Goal: Transaction & Acquisition: Subscribe to service/newsletter

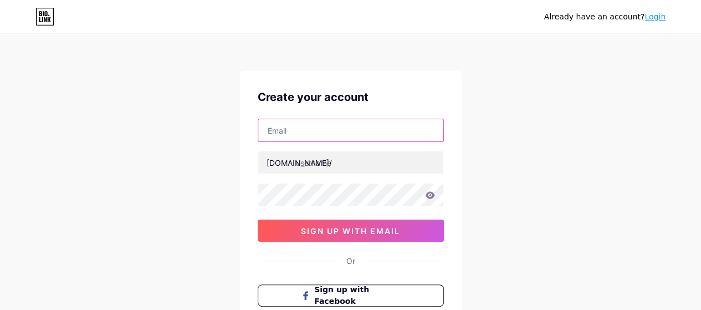
click at [321, 126] on input "text" at bounding box center [350, 130] width 185 height 22
paste input "[EMAIL_ADDRESS][DOMAIN_NAME]"
type input "[EMAIL_ADDRESS][DOMAIN_NAME]"
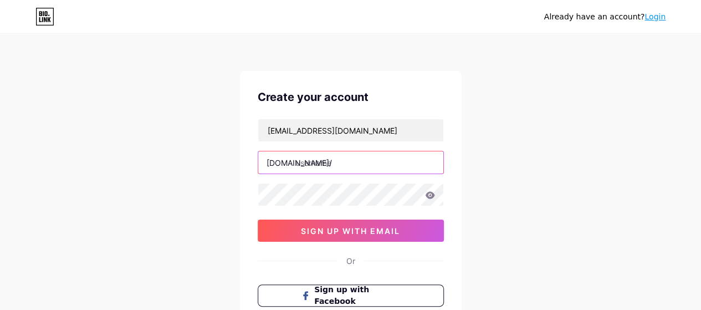
paste input "falconslandscaping"
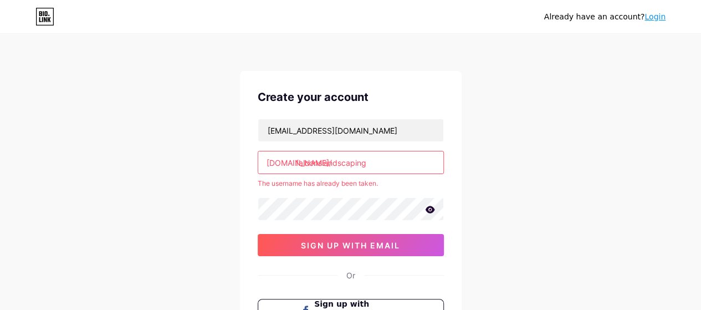
click at [406, 159] on input "falconslandscaping" at bounding box center [350, 162] width 185 height 22
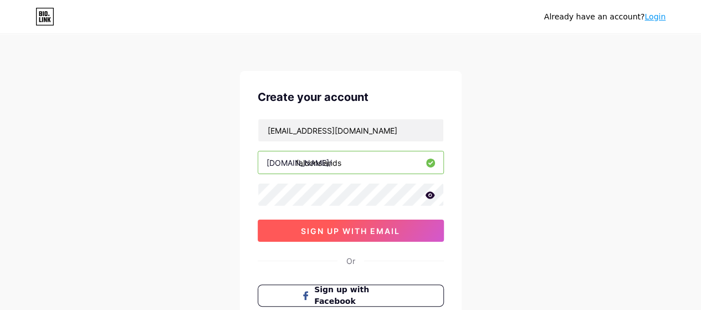
type input "falconslands"
click at [335, 234] on button "sign up with email" at bounding box center [351, 230] width 186 height 22
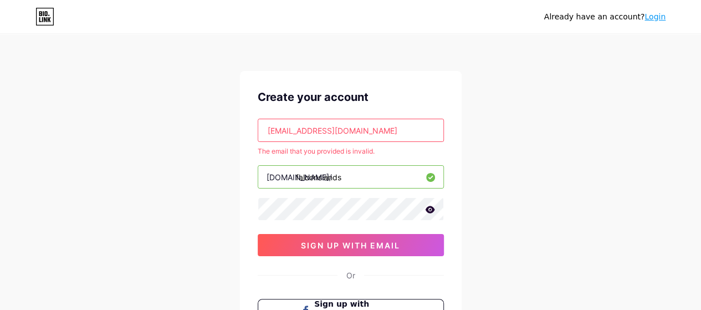
click at [378, 125] on input "[EMAIL_ADDRESS][DOMAIN_NAME]" at bounding box center [350, 130] width 185 height 22
click at [371, 132] on input "[EMAIL_ADDRESS][DOMAIN_NAME]" at bounding box center [350, 130] width 185 height 22
paste input "[EMAIL_ADDRESS]"
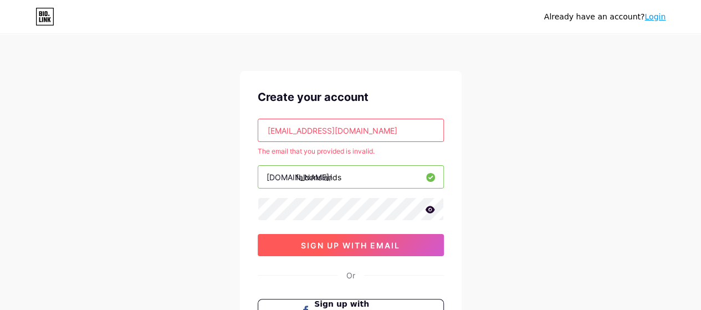
type input "[EMAIL_ADDRESS][DOMAIN_NAME]"
click at [344, 244] on span "sign up with email" at bounding box center [350, 245] width 99 height 9
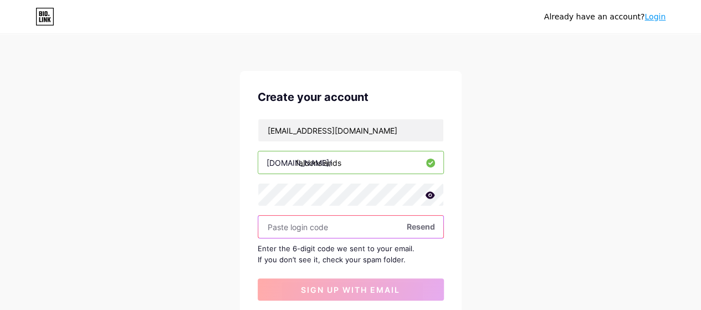
paste input "618782"
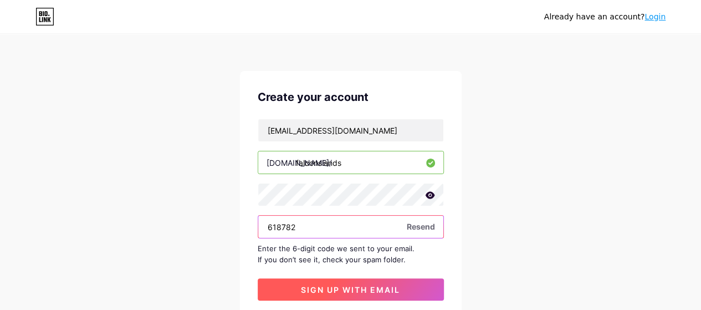
type input "618782"
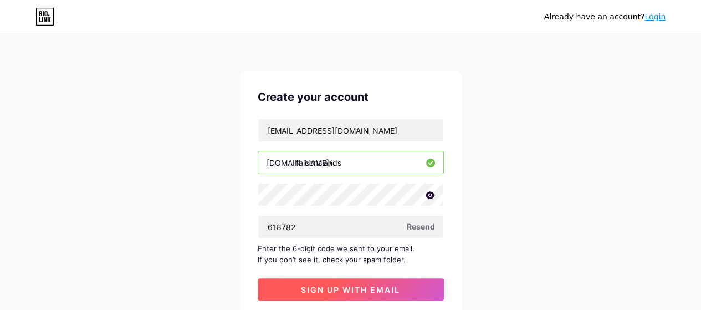
click at [342, 289] on span "sign up with email" at bounding box center [350, 289] width 99 height 9
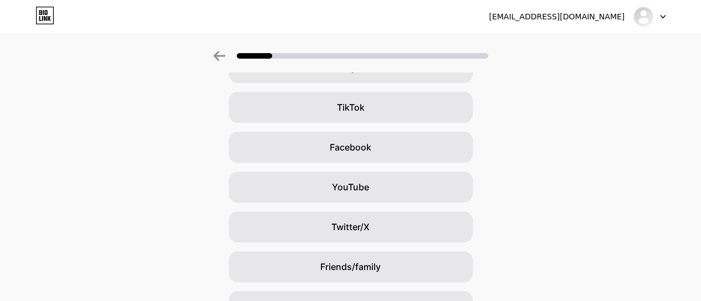
scroll to position [176, 0]
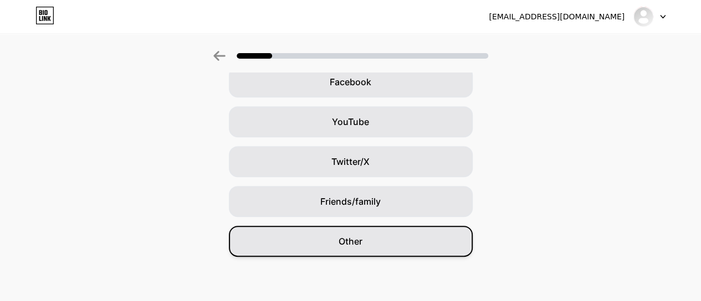
click at [374, 239] on div "Other" at bounding box center [351, 241] width 244 height 31
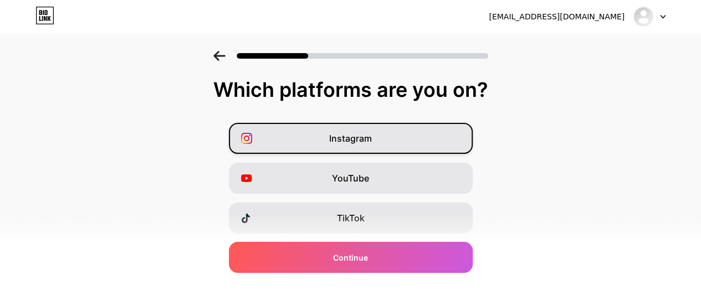
click at [354, 140] on span "Instagram" at bounding box center [350, 138] width 43 height 13
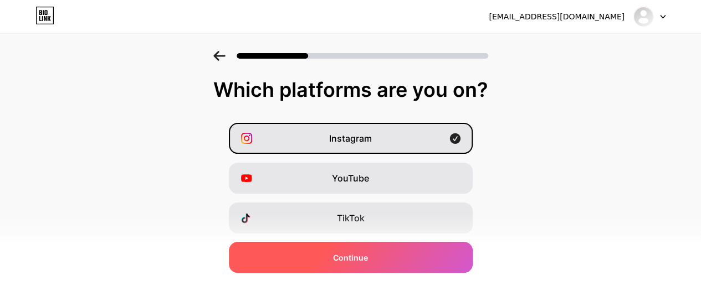
click at [366, 257] on span "Continue" at bounding box center [350, 258] width 35 height 12
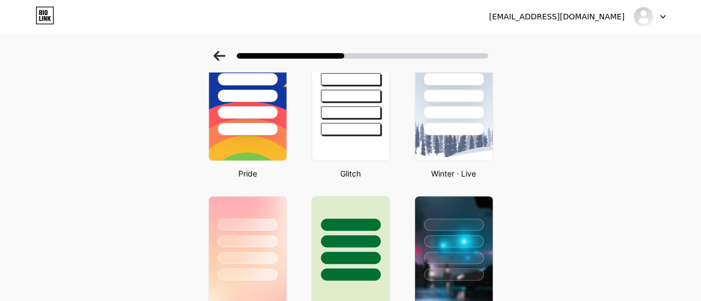
scroll to position [332, 0]
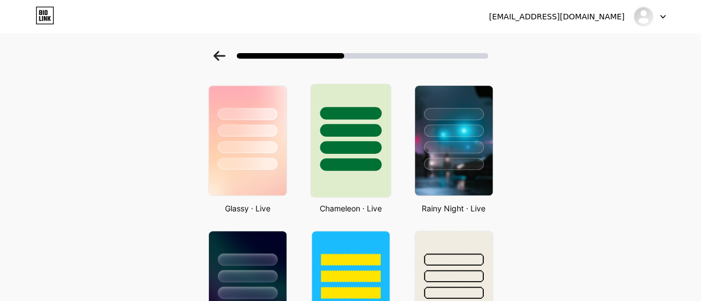
click at [365, 151] on div at bounding box center [351, 147] width 62 height 13
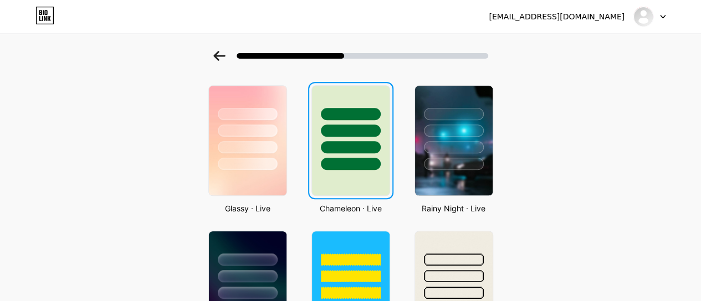
scroll to position [0, 0]
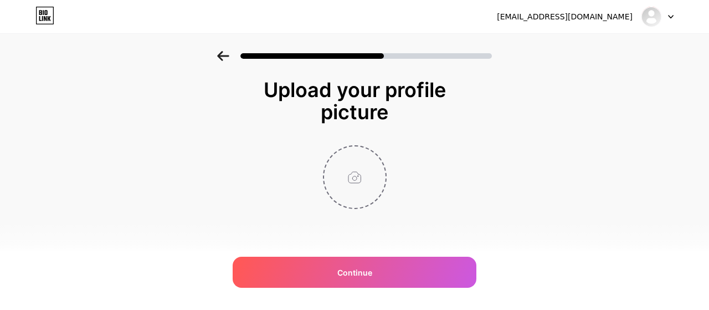
click at [356, 182] on input "file" at bounding box center [355, 177] width 62 height 62
type input "C:\fakepath\Falcons Landscape.png"
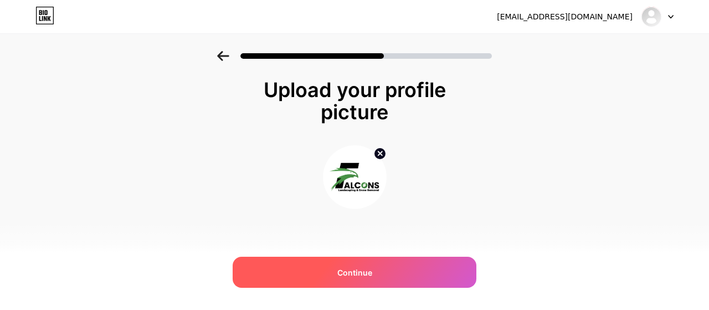
click at [371, 264] on div "Continue" at bounding box center [355, 272] width 244 height 31
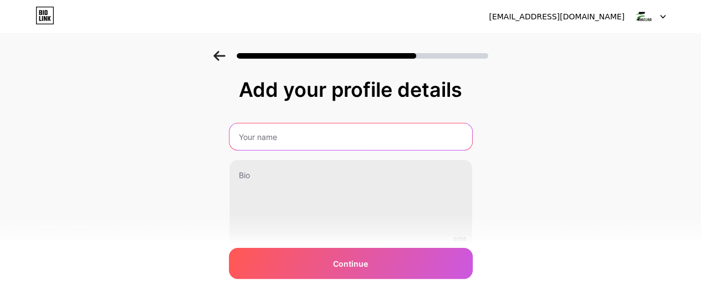
click at [318, 141] on input "text" at bounding box center [350, 137] width 243 height 27
click at [306, 136] on input "text" at bounding box center [350, 137] width 245 height 27
paste input "landscaping in [GEOGRAPHIC_DATA]"
type input "landscaping in [GEOGRAPHIC_DATA]"
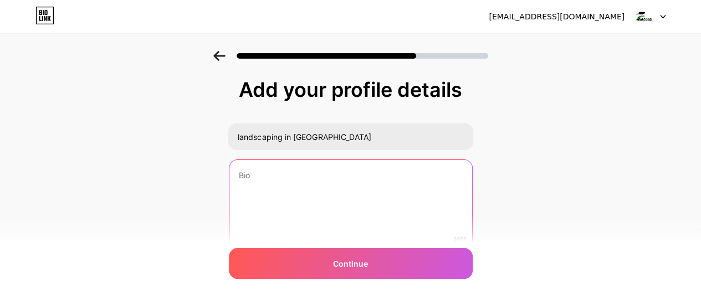
click at [272, 175] on textarea at bounding box center [350, 204] width 243 height 89
paste textarea "Professional landscaping in [GEOGRAPHIC_DATA] that goes beyond basic maintenanc…"
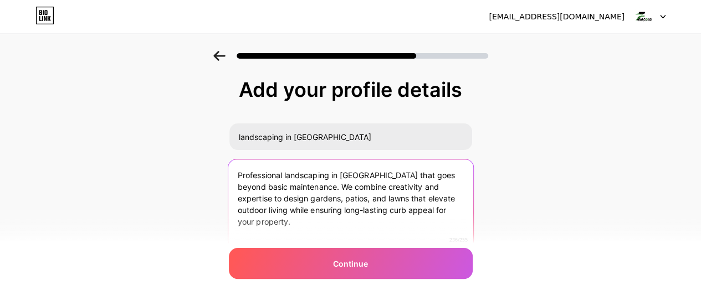
paste textarea "[URL]"
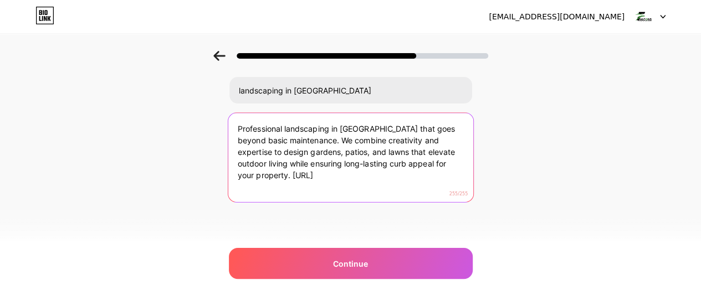
drag, startPoint x: 319, startPoint y: 176, endPoint x: 242, endPoint y: 166, distance: 77.7
click at [242, 166] on textarea "Professional landscaping in [GEOGRAPHIC_DATA] that goes beyond basic maintenanc…" at bounding box center [350, 158] width 245 height 90
paste textarea "[URL][DOMAIN_NAME]"
click at [467, 150] on textarea "Professional landscaping in [GEOGRAPHIC_DATA] that goes beyond basic maintenanc…" at bounding box center [350, 158] width 245 height 90
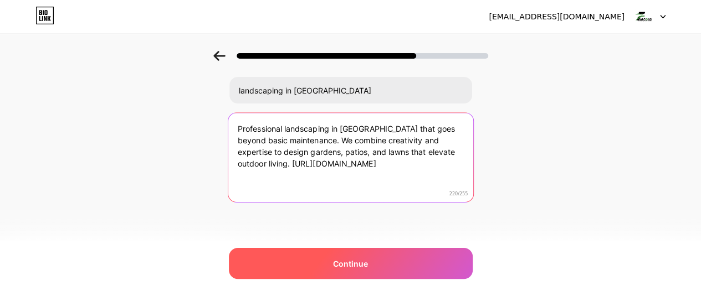
type textarea "Professional landscaping in [GEOGRAPHIC_DATA] that goes beyond basic maintenanc…"
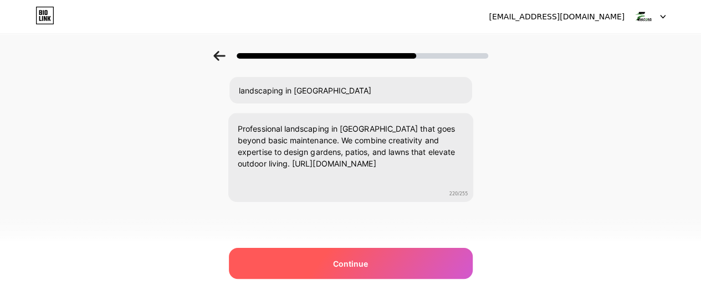
click at [405, 267] on div "Continue" at bounding box center [351, 263] width 244 height 31
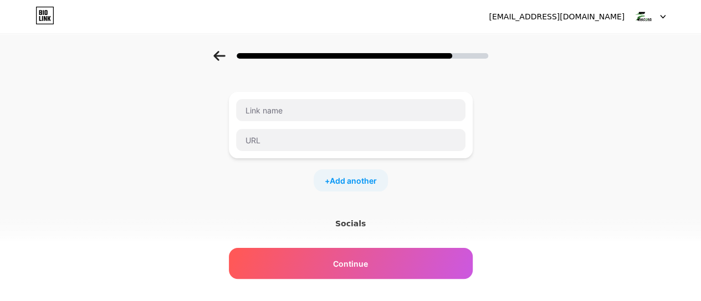
scroll to position [0, 0]
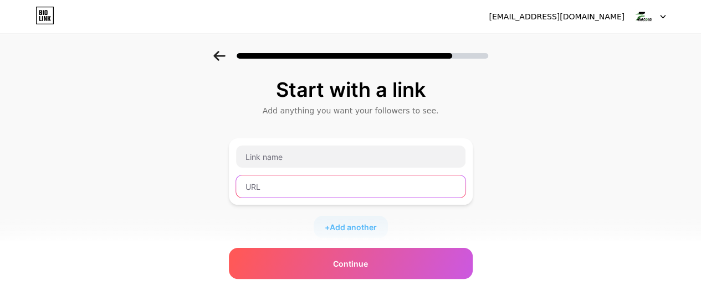
click at [319, 180] on input "text" at bounding box center [350, 187] width 229 height 22
paste input "[URL][DOMAIN_NAME]"
type input "[URL][DOMAIN_NAME]"
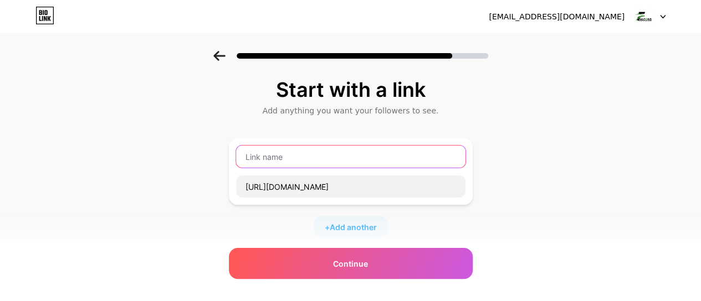
click at [289, 159] on input "text" at bounding box center [350, 157] width 229 height 22
paste input "landscaping in [GEOGRAPHIC_DATA]"
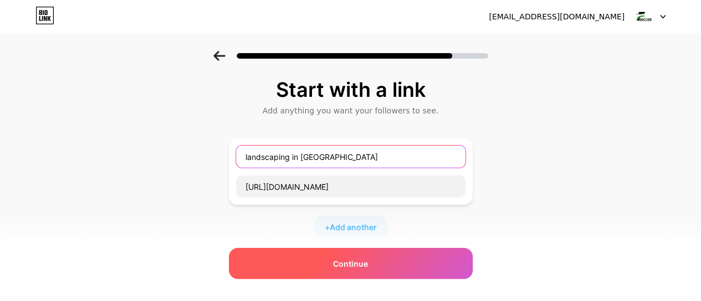
type input "landscaping in [GEOGRAPHIC_DATA]"
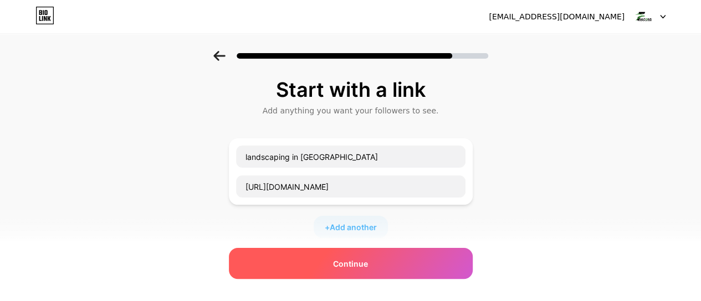
click at [359, 259] on span "Continue" at bounding box center [350, 264] width 35 height 12
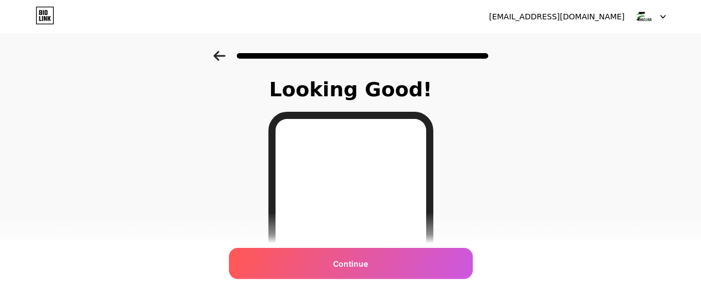
scroll to position [166, 0]
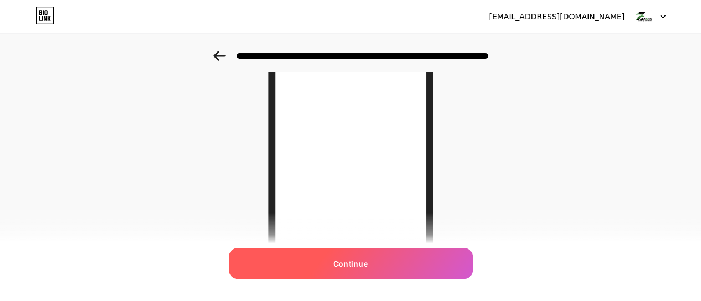
click at [367, 259] on span "Continue" at bounding box center [350, 264] width 35 height 12
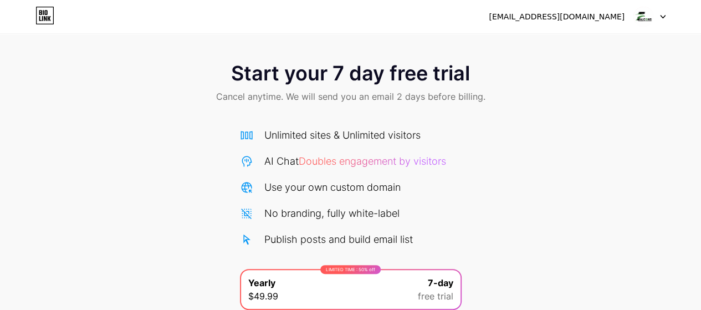
scroll to position [135, 0]
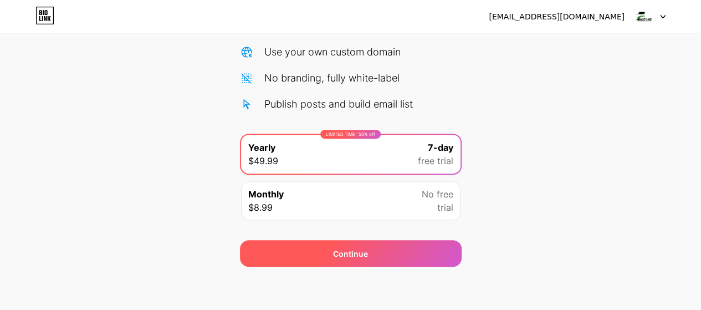
click at [352, 252] on span "Continue" at bounding box center [350, 254] width 35 height 12
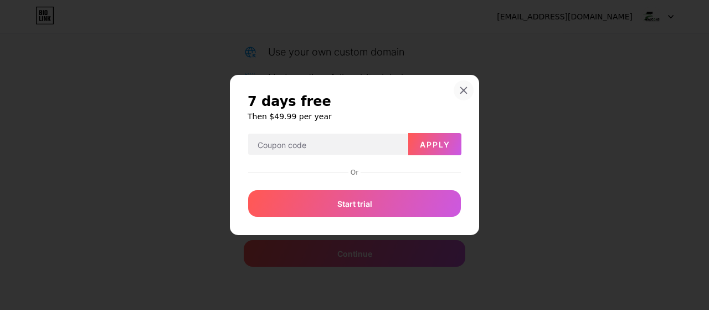
click at [464, 87] on icon at bounding box center [463, 90] width 9 height 9
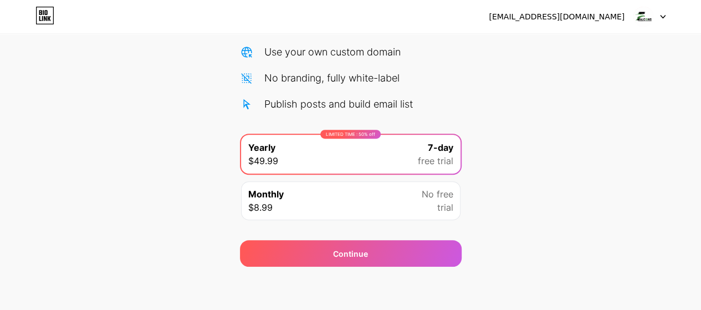
click at [424, 199] on div "No free trial" at bounding box center [438, 200] width 32 height 27
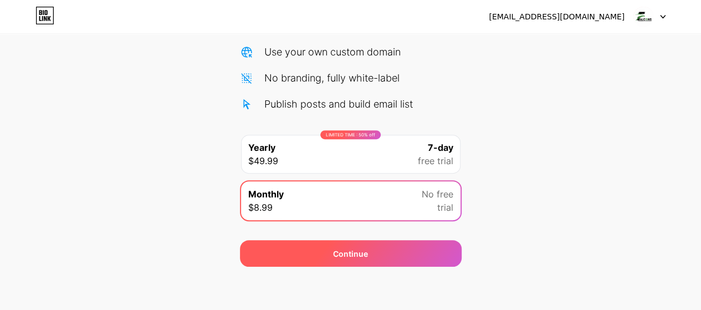
click at [407, 254] on div "Continue" at bounding box center [351, 253] width 222 height 27
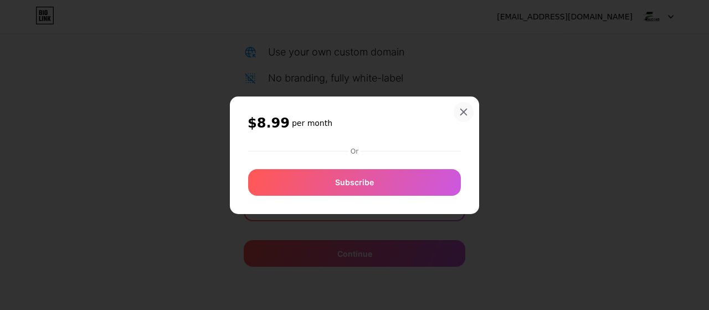
click at [463, 108] on icon at bounding box center [463, 112] width 9 height 9
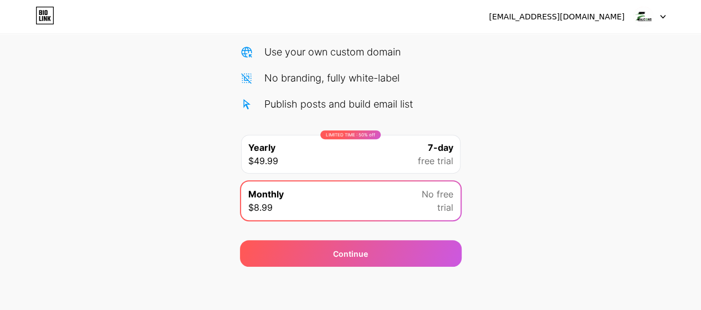
click at [656, 14] on div at bounding box center [649, 17] width 32 height 20
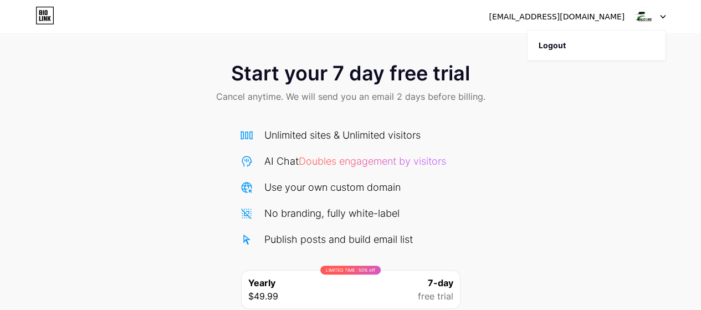
click at [381, 166] on span "Doubles engagement by visitors" at bounding box center [372, 161] width 147 height 12
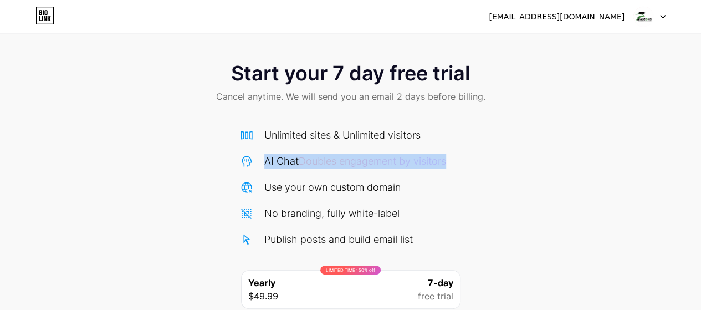
click at [381, 165] on span "Doubles engagement by visitors" at bounding box center [372, 161] width 147 height 12
click at [364, 173] on div "Unlimited sites & Unlimited visitors AI Chat Doubles engagement by visitors Use…" at bounding box center [351, 186] width 222 height 119
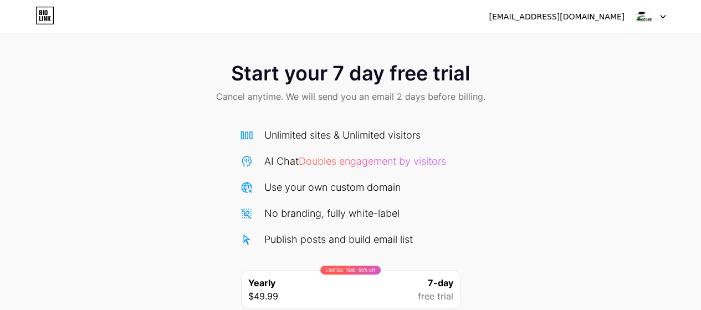
click at [370, 166] on span "Doubles engagement by visitors" at bounding box center [372, 161] width 147 height 12
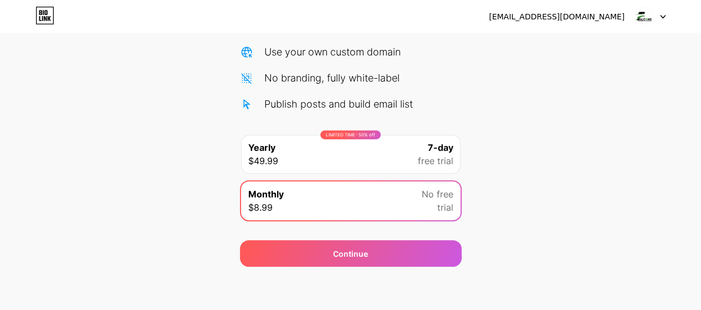
click at [372, 155] on div "LIMITED TIME : 50% off Yearly $49.99 7-day free trial" at bounding box center [350, 154] width 219 height 39
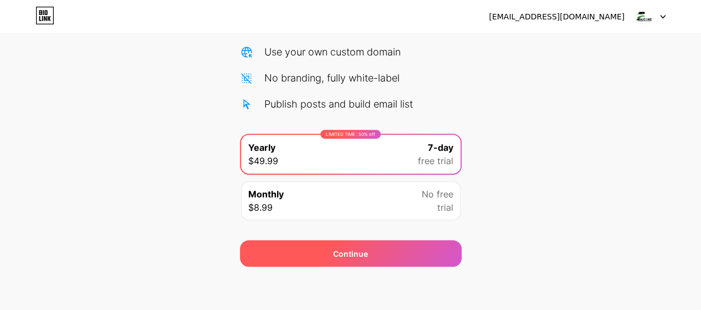
click at [358, 245] on div "Continue" at bounding box center [351, 253] width 222 height 27
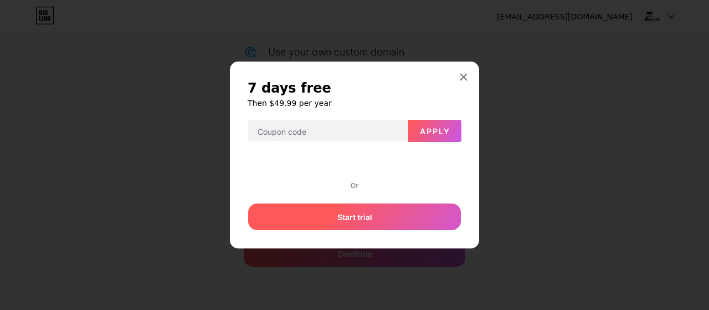
click at [356, 219] on span "Start trial" at bounding box center [354, 217] width 35 height 12
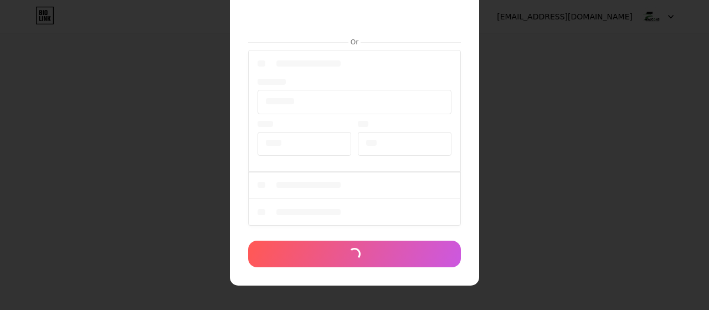
scroll to position [0, 0]
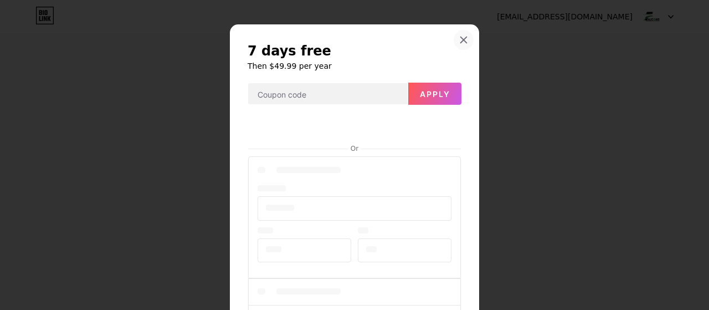
click at [459, 39] on icon at bounding box center [463, 39] width 9 height 9
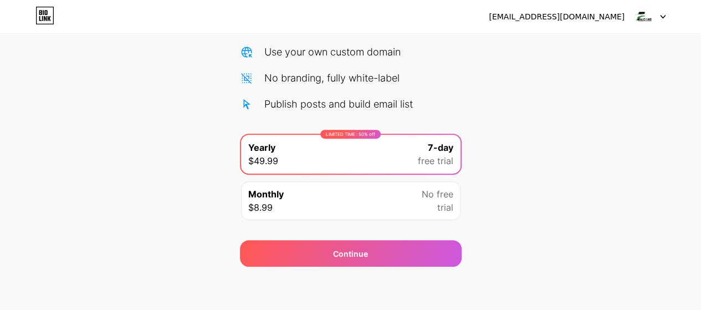
click at [350, 206] on div "Monthly $8.99 No free trial" at bounding box center [350, 200] width 219 height 39
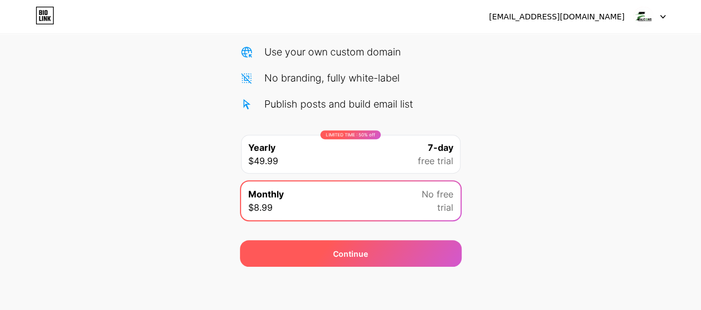
click at [344, 244] on div "Continue" at bounding box center [351, 253] width 222 height 27
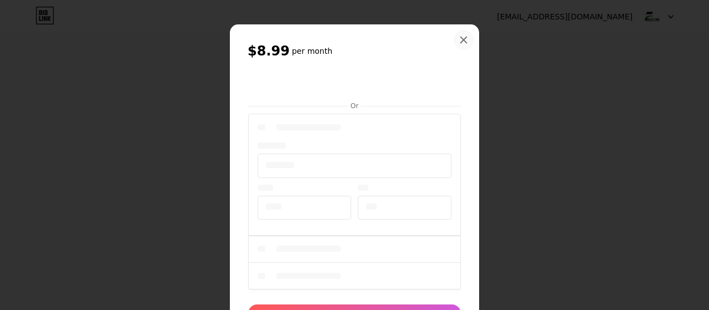
click at [461, 40] on icon at bounding box center [464, 40] width 6 height 6
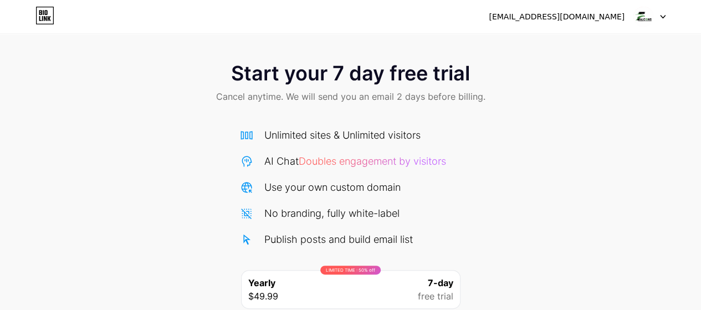
click at [405, 97] on span "Cancel anytime. We will send you an email 2 days before billing." at bounding box center [350, 96] width 269 height 13
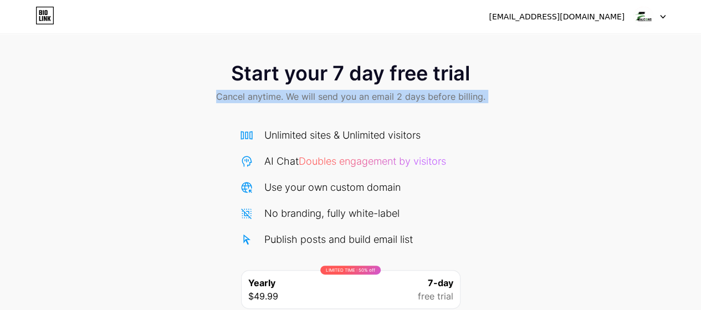
click at [405, 97] on span "Cancel anytime. We will send you an email 2 days before billing." at bounding box center [350, 96] width 269 height 13
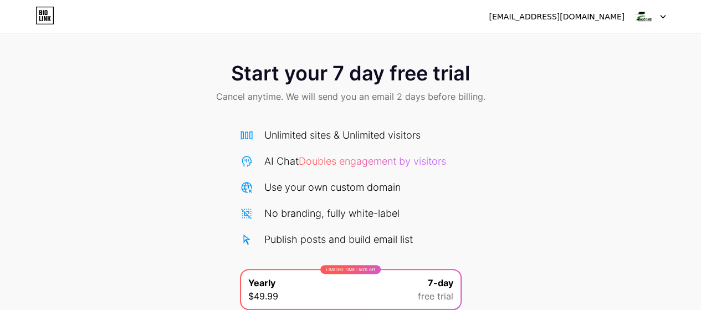
click at [655, 15] on div at bounding box center [649, 17] width 32 height 20
click at [599, 15] on div "[EMAIL_ADDRESS][DOMAIN_NAME]" at bounding box center [557, 17] width 136 height 12
click at [643, 14] on img at bounding box center [643, 16] width 21 height 21
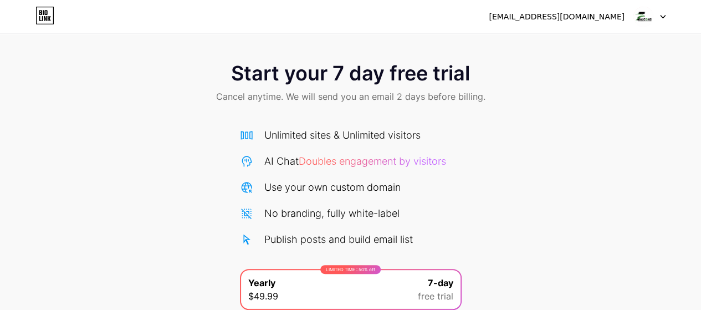
click at [643, 14] on img at bounding box center [643, 16] width 21 height 21
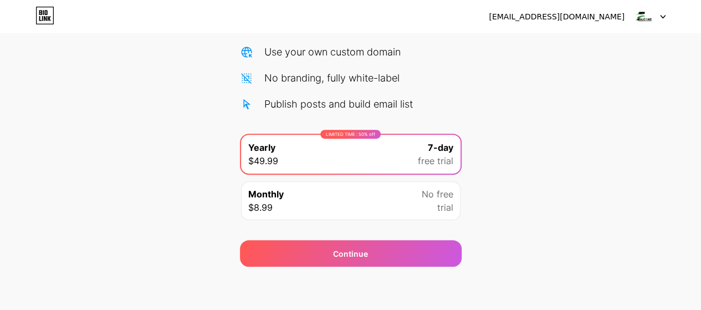
click at [310, 207] on div "Monthly $8.99 No free trial" at bounding box center [350, 200] width 219 height 39
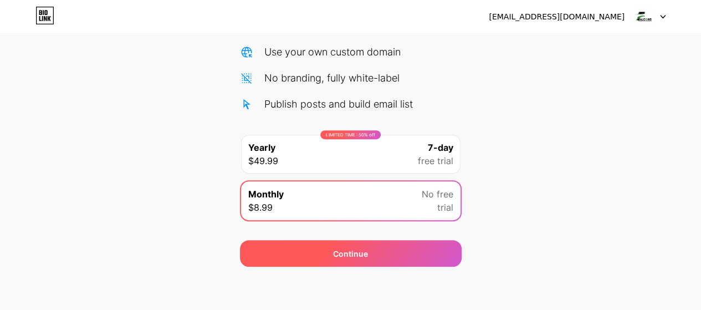
click at [331, 251] on div "Continue" at bounding box center [351, 253] width 222 height 27
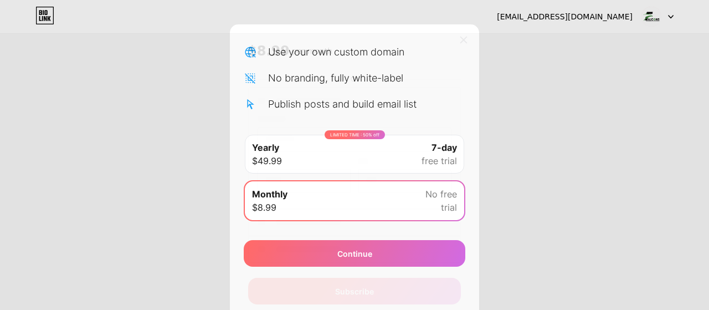
click at [355, 289] on span "Subscribe" at bounding box center [354, 291] width 39 height 12
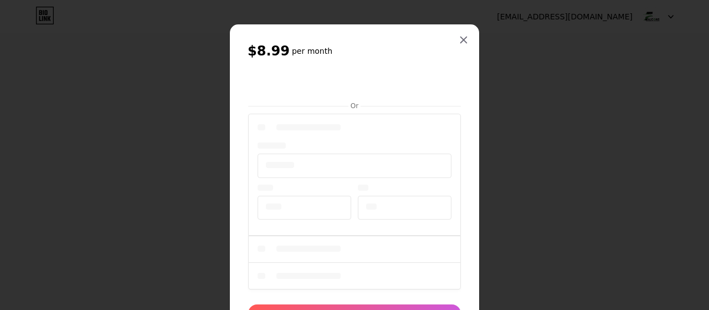
scroll to position [63, 0]
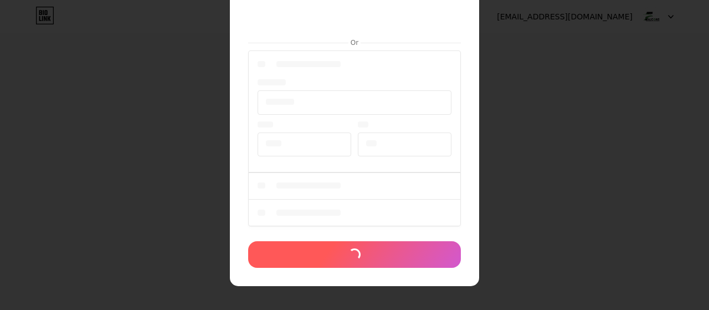
click at [350, 249] on span at bounding box center [355, 255] width 16 height 16
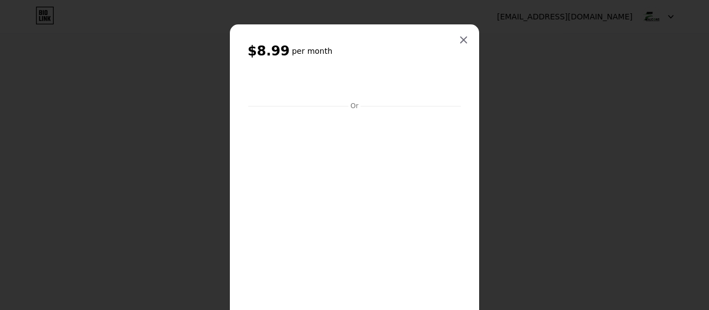
scroll to position [123, 0]
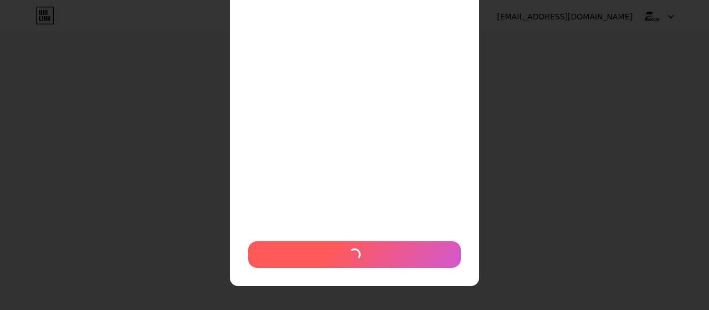
click at [351, 253] on span at bounding box center [355, 255] width 16 height 16
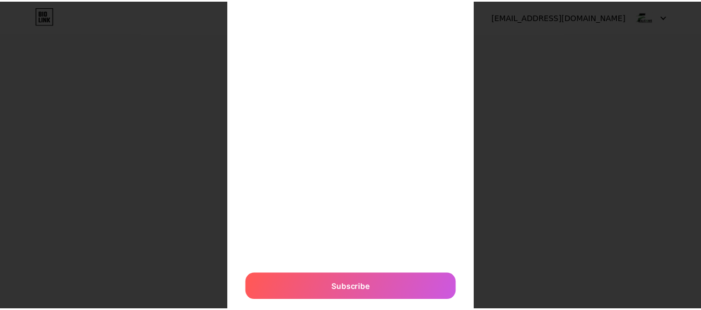
scroll to position [0, 0]
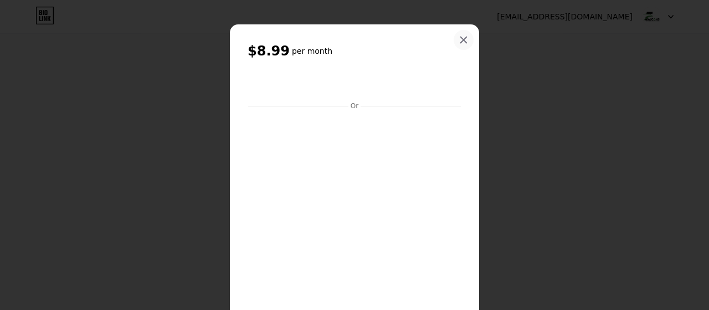
click at [459, 37] on icon at bounding box center [463, 39] width 9 height 9
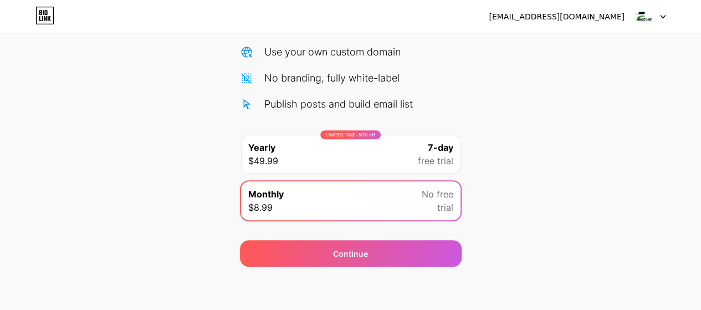
click at [44, 10] on icon at bounding box center [44, 16] width 19 height 18
